Goal: Task Accomplishment & Management: Complete application form

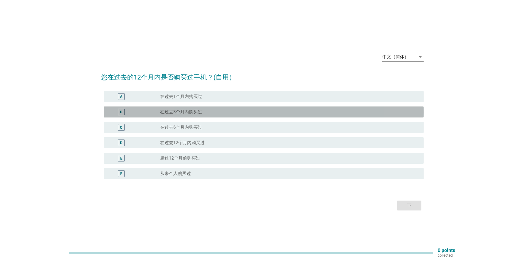
click at [184, 111] on label "在过去3个月内购买过" at bounding box center [181, 112] width 42 height 6
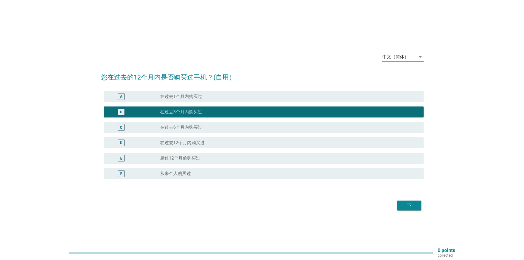
click at [409, 202] on button "下" at bounding box center [410, 206] width 24 height 10
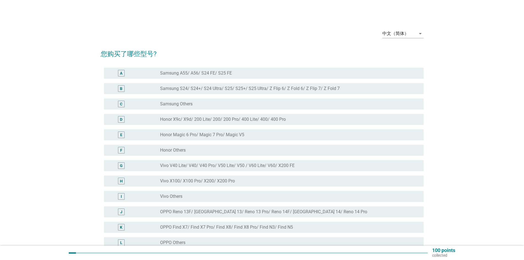
click at [213, 86] on label "Samsung S24/ S24+/ S24 Ultra/ S25/ S25+/ S25 Ultra/ Z Flip 6/ Z Fold 6/ Z Flip …" at bounding box center [250, 89] width 180 height 6
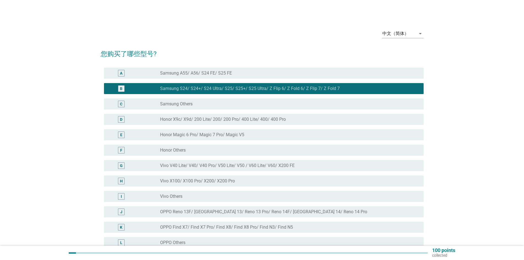
scroll to position [122, 0]
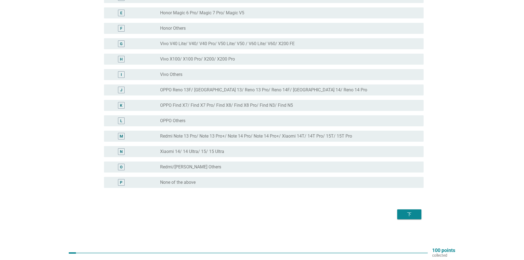
click at [415, 216] on div "下" at bounding box center [409, 214] width 15 height 7
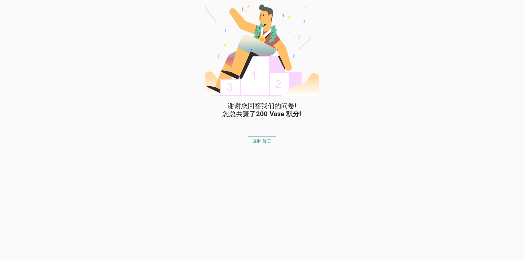
click at [262, 141] on div "回到首页" at bounding box center [262, 141] width 19 height 7
